Goal: Find specific page/section

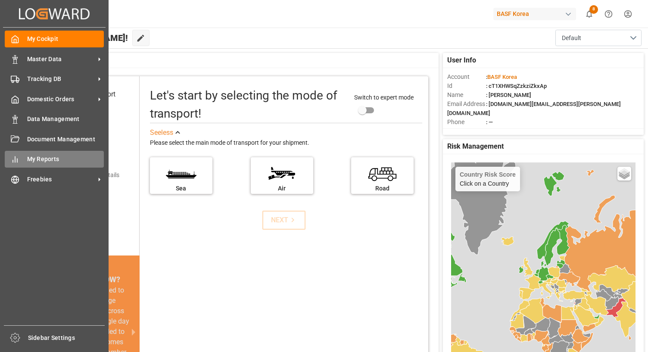
click at [31, 159] on span "My Reports" at bounding box center [65, 159] width 77 height 9
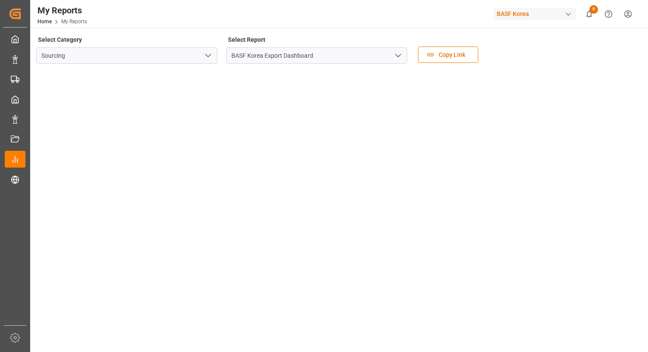
click at [399, 58] on icon "open menu" at bounding box center [398, 55] width 10 height 10
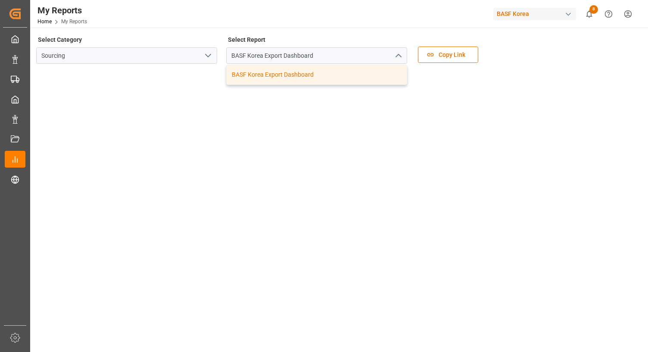
click at [374, 74] on div "BASF Korea Export Dashboard" at bounding box center [317, 74] width 180 height 19
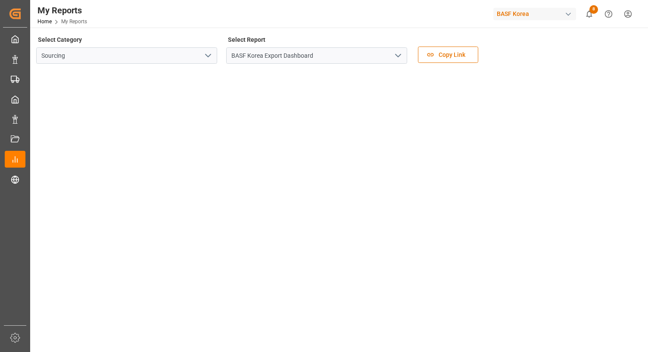
click at [204, 56] on icon "open menu" at bounding box center [208, 55] width 10 height 10
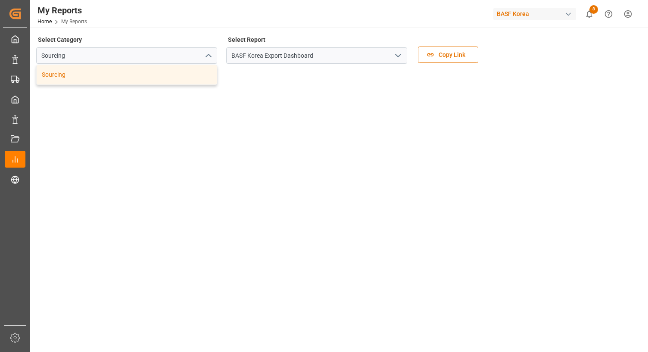
click at [204, 56] on icon "close menu" at bounding box center [208, 55] width 10 height 10
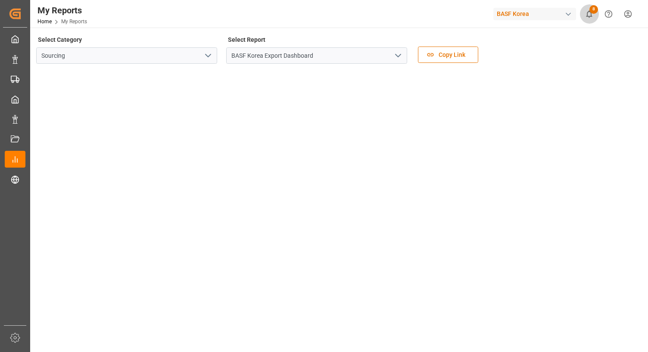
click at [594, 9] on span "8" at bounding box center [593, 9] width 9 height 9
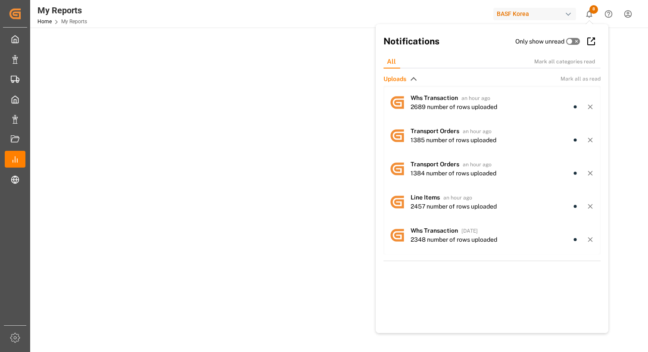
scroll to position [129, 0]
